Goal: Task Accomplishment & Management: Manage account settings

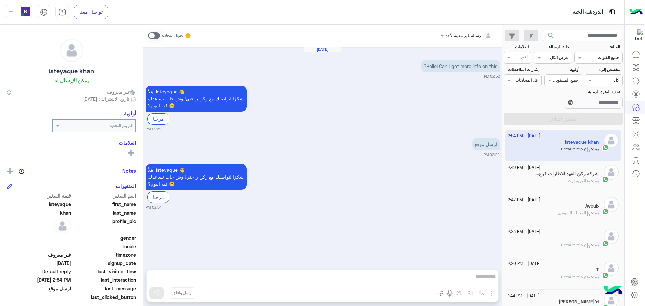
scroll to position [253, 0]
click at [572, 168] on div "[DATE] - 2:49 PM" at bounding box center [553, 168] width 91 height 6
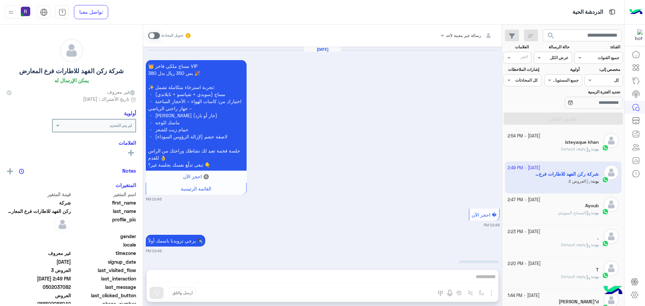
scroll to position [742, 0]
